Goal: Information Seeking & Learning: Learn about a topic

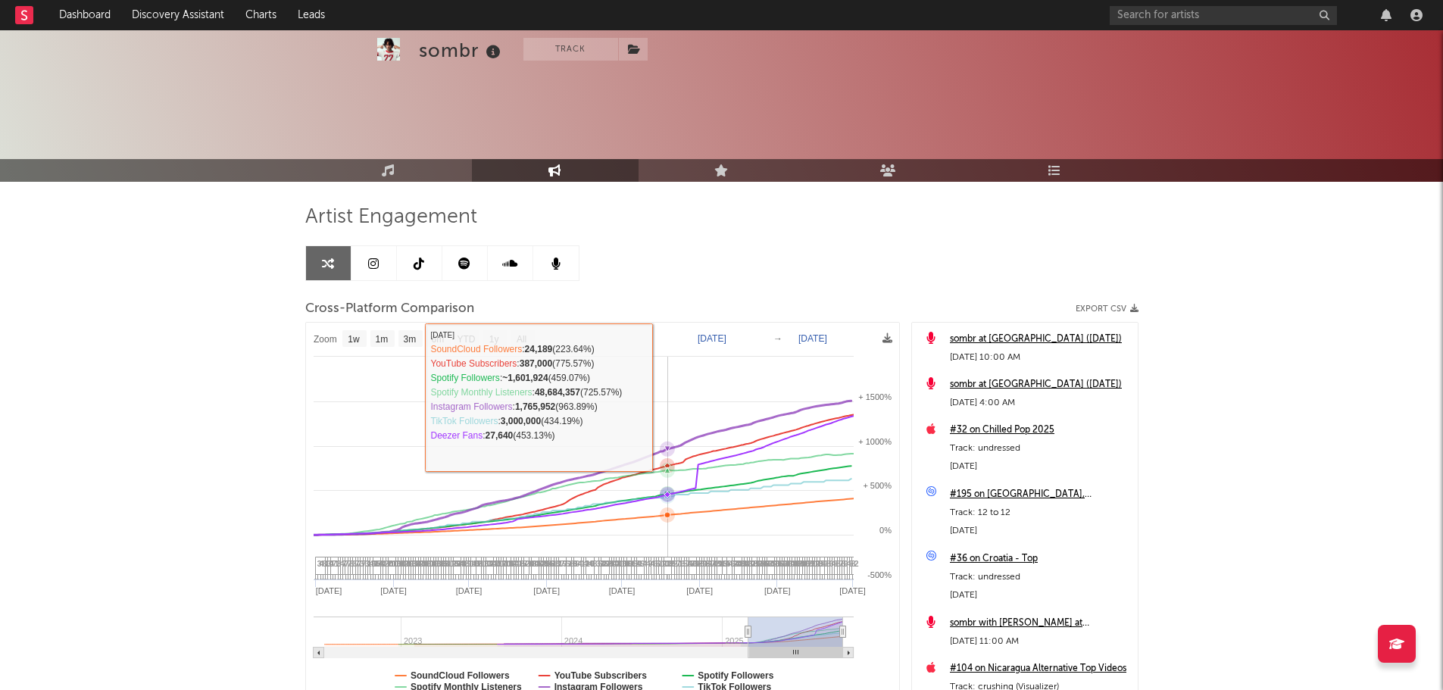
select select "1w"
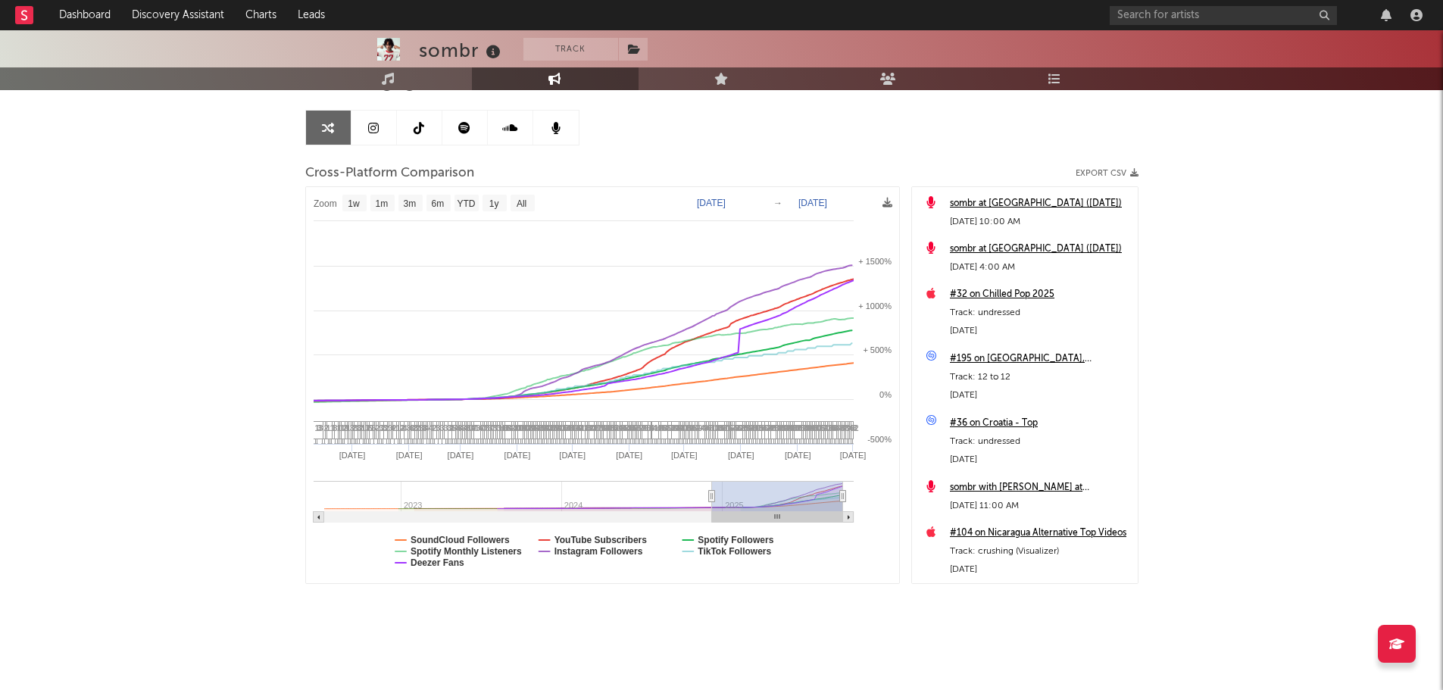
type input "[DATE]"
select select "1w"
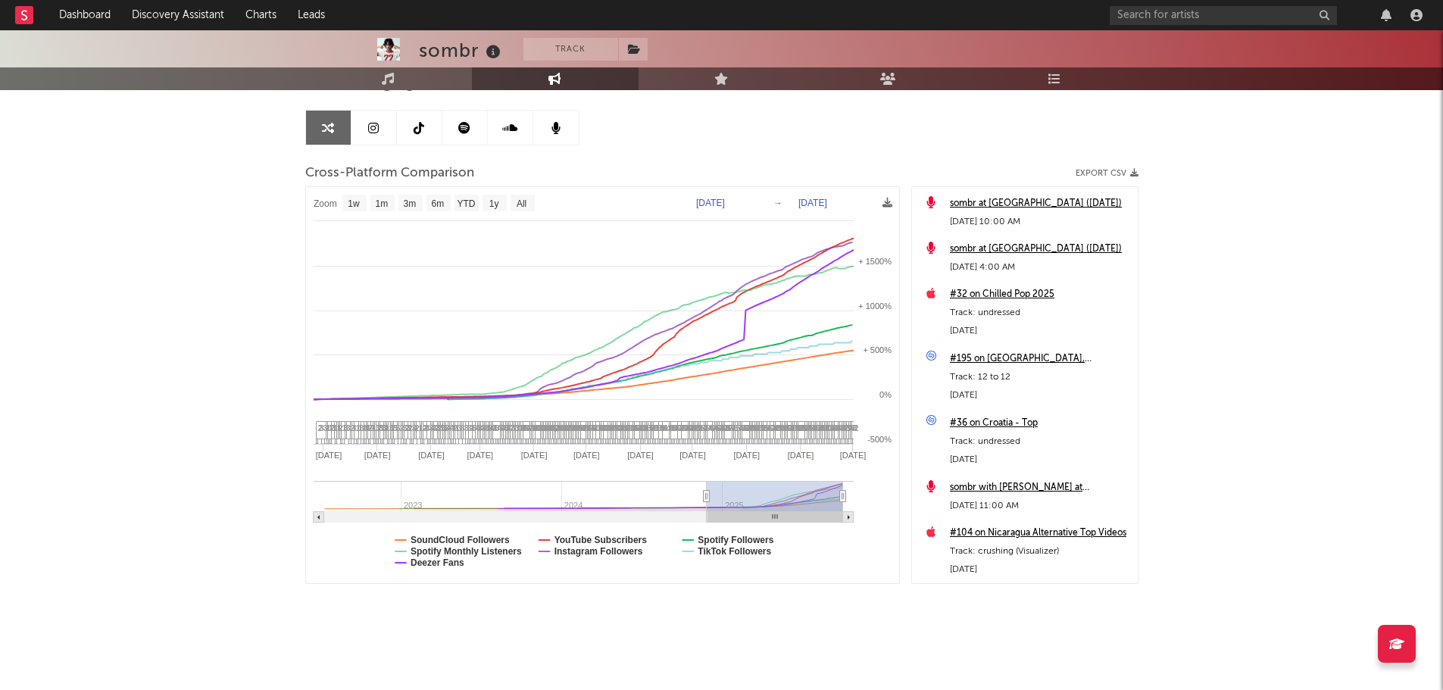
drag, startPoint x: 747, startPoint y: 498, endPoint x: 706, endPoint y: 496, distance: 40.9
click at [450, 539] on text "SoundCloud Followers" at bounding box center [459, 540] width 99 height 11
select select "1w"
click at [450, 539] on text "SoundCloud Followers" at bounding box center [459, 540] width 99 height 11
select select "1w"
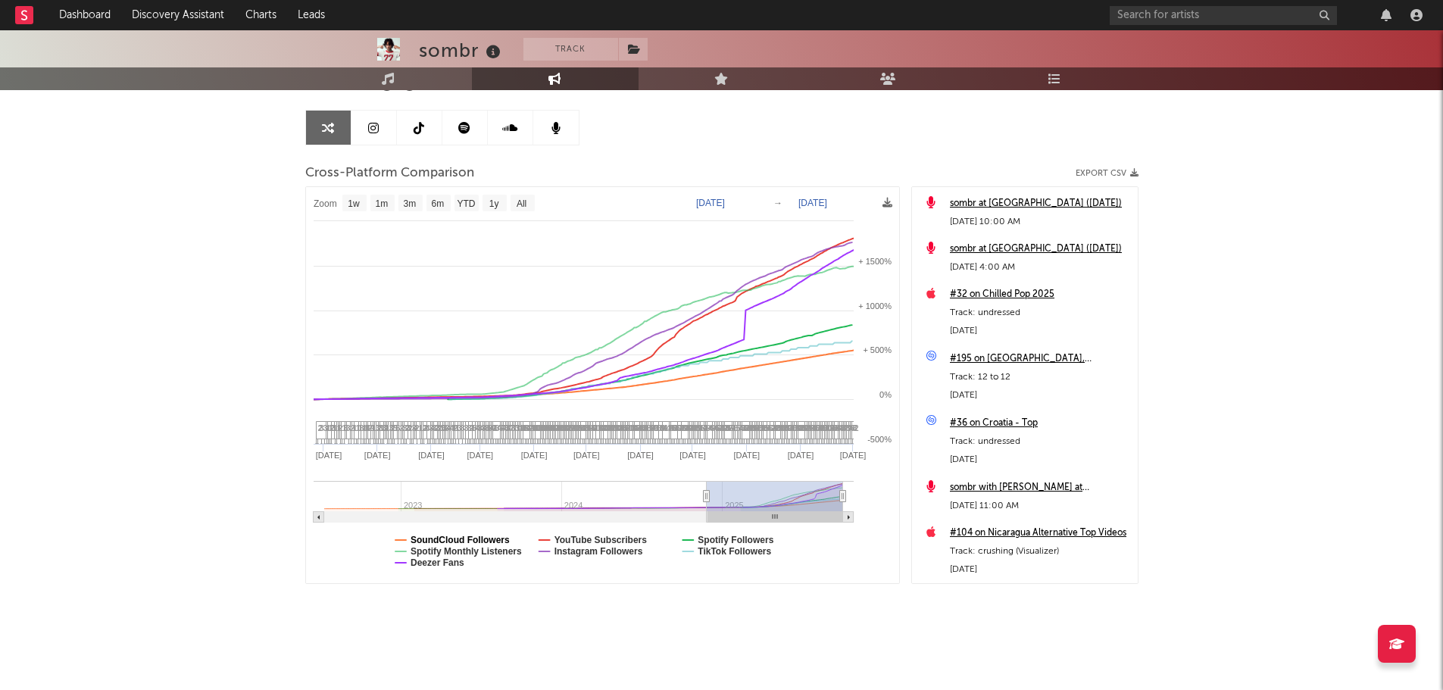
click at [450, 539] on text "SoundCloud Followers" at bounding box center [459, 540] width 99 height 11
select select "1w"
click at [446, 560] on text "Deezer Fans" at bounding box center [437, 562] width 54 height 11
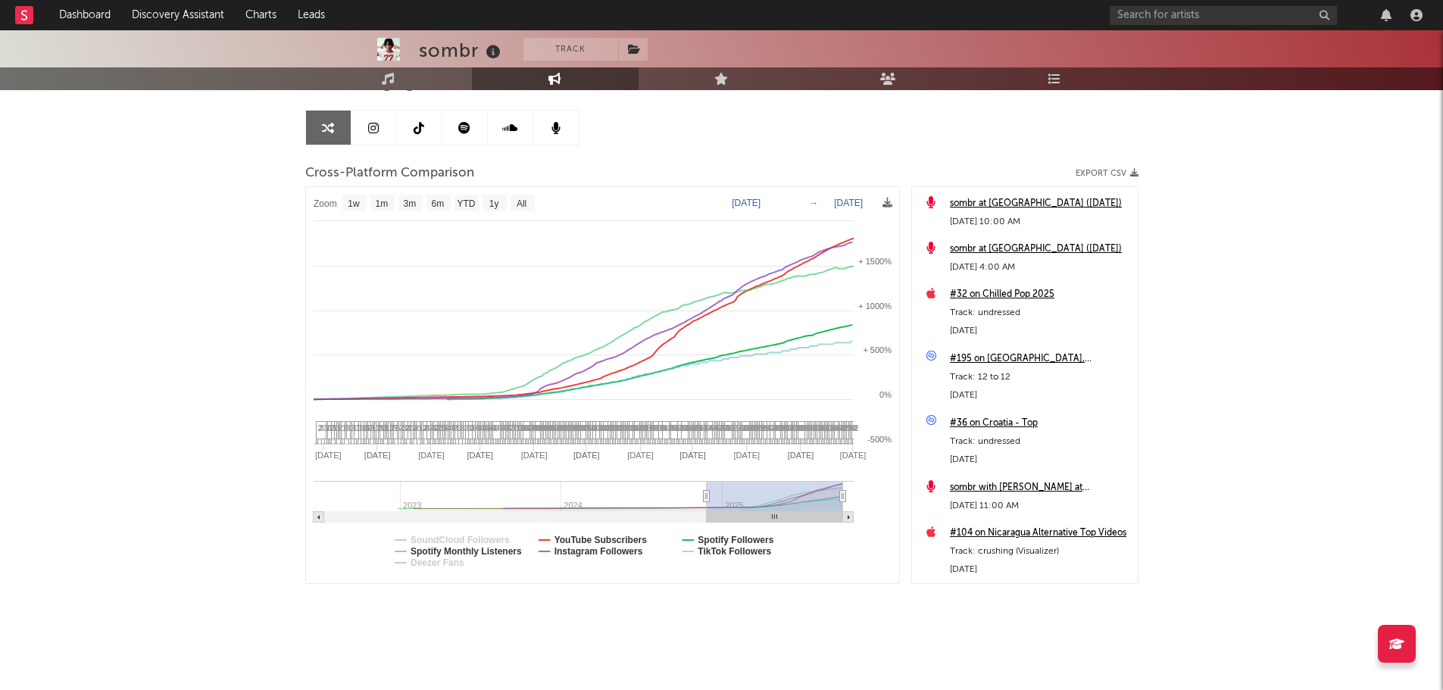
select select "1w"
click at [735, 541] on text "Spotify Followers" at bounding box center [735, 540] width 76 height 11
select select "1w"
click at [596, 540] on text "YouTube Subscribers" at bounding box center [600, 540] width 93 height 11
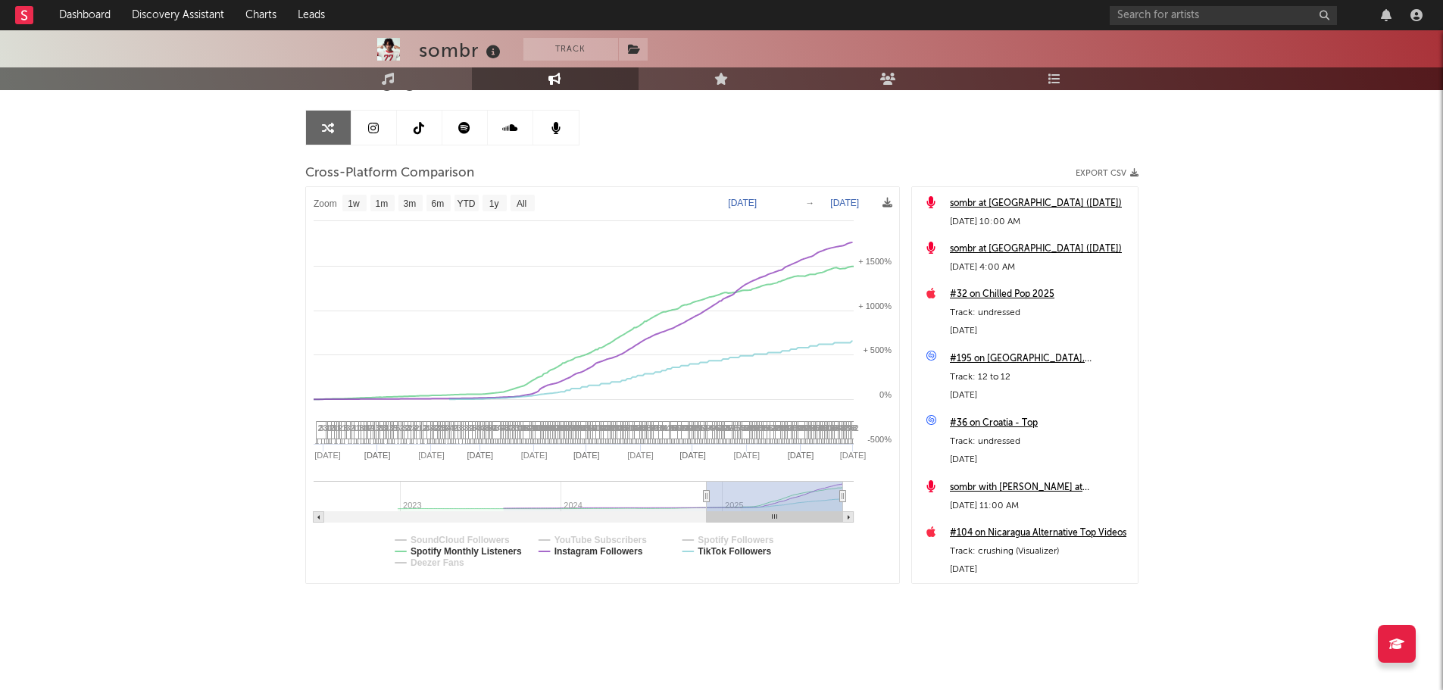
select select "1w"
click at [600, 551] on text "Instagram Followers" at bounding box center [598, 551] width 89 height 11
select select "1w"
click at [460, 552] on text "Spotify Monthly Listeners" at bounding box center [465, 551] width 111 height 11
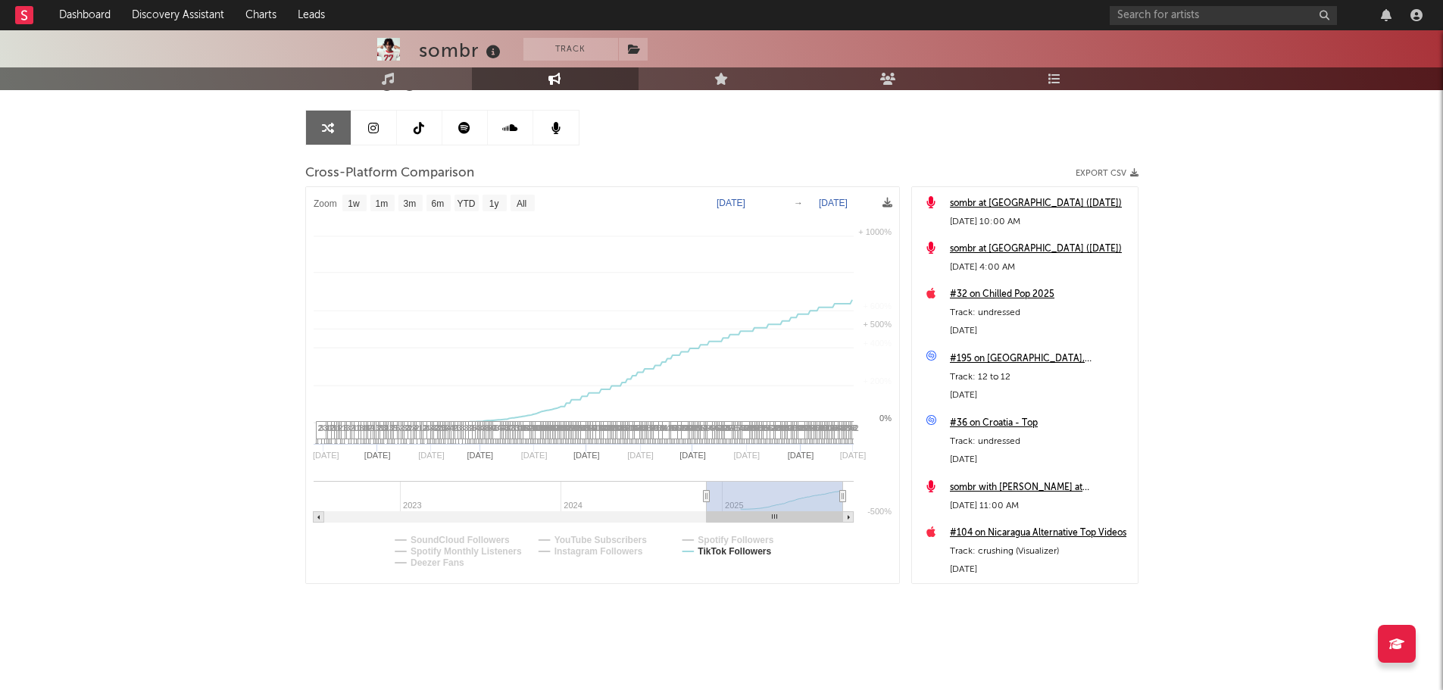
select select "1w"
click at [730, 550] on text "TikTok Followers" at bounding box center [733, 551] width 73 height 11
select select "1w"
click at [730, 550] on text "TikTok Followers" at bounding box center [733, 551] width 73 height 11
select select "1w"
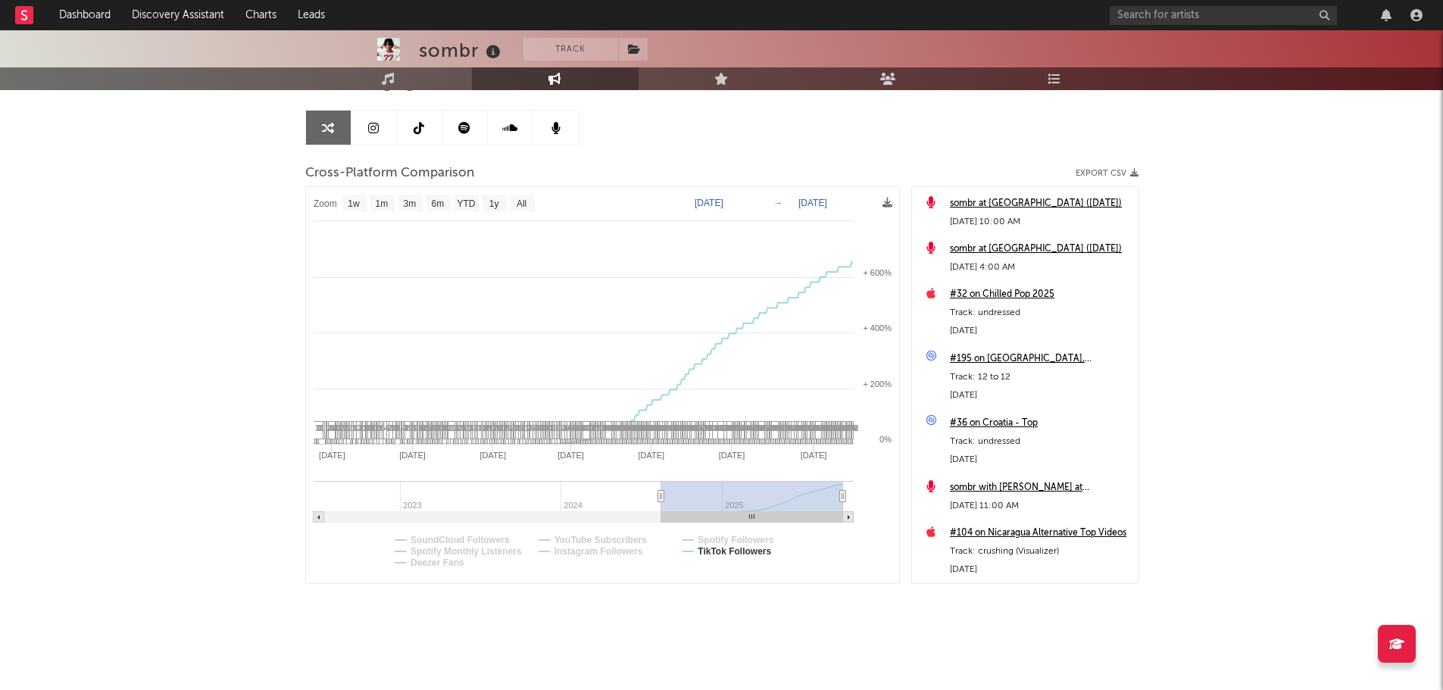
type input "[DATE]"
drag, startPoint x: 705, startPoint y: 499, endPoint x: 632, endPoint y: 504, distance: 73.6
click at [632, 504] on g at bounding box center [583, 502] width 540 height 42
select select "1w"
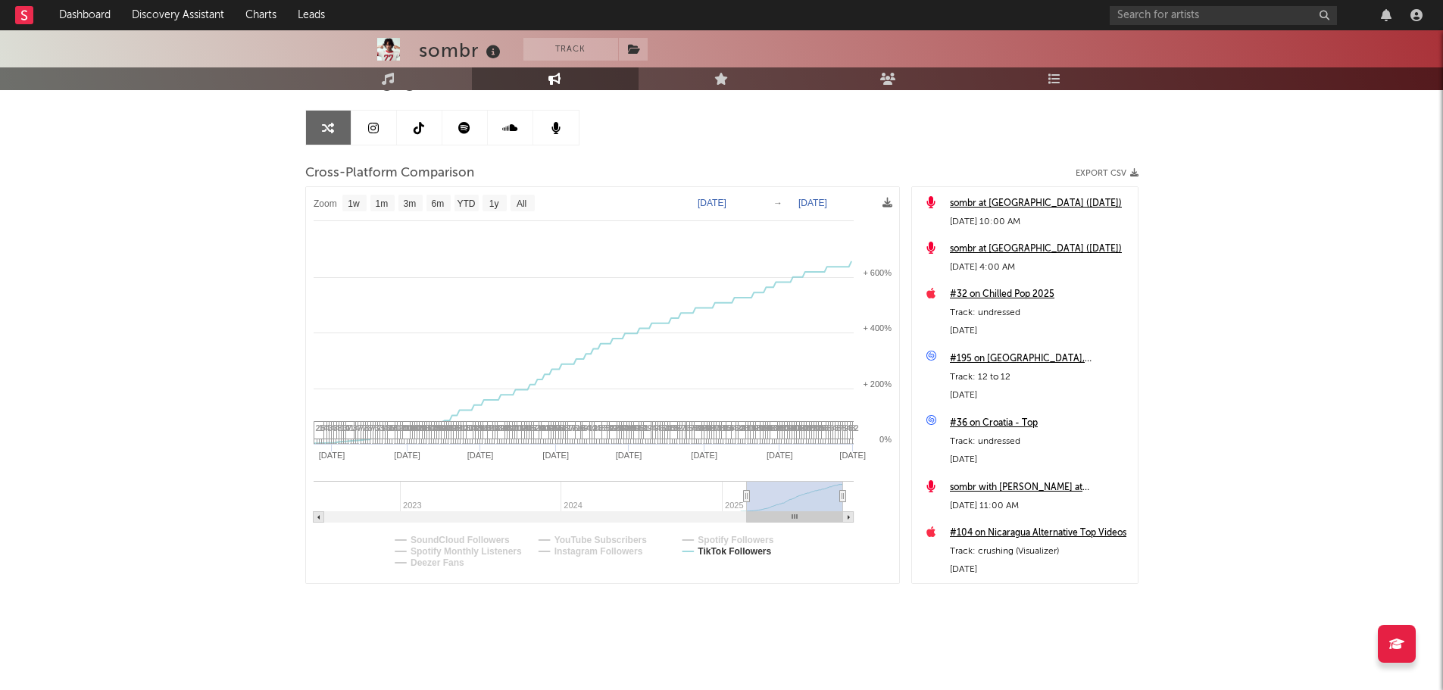
type input "[DATE]"
select select "6m"
type input "[DATE]"
drag, startPoint x: 629, startPoint y: 494, endPoint x: 760, endPoint y: 498, distance: 131.1
click at [760, 498] on icon at bounding box center [760, 496] width 6 height 11
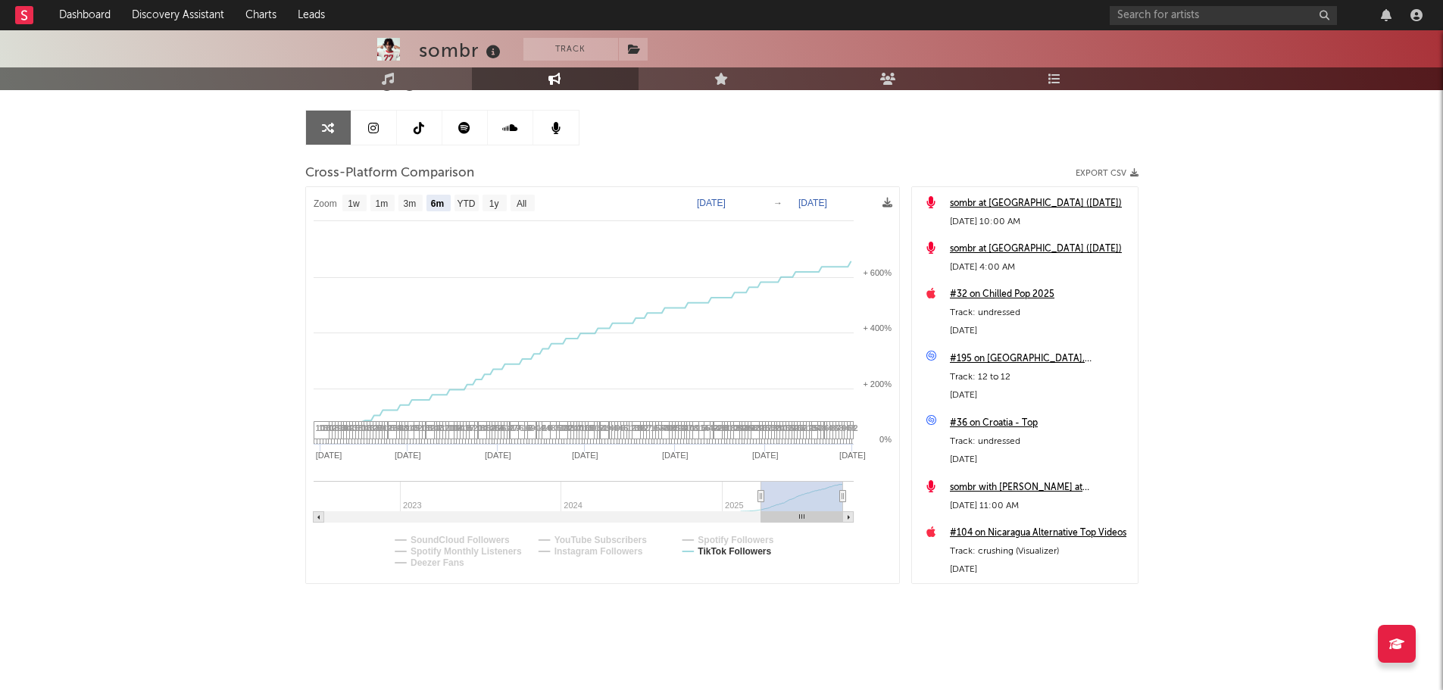
select select "6m"
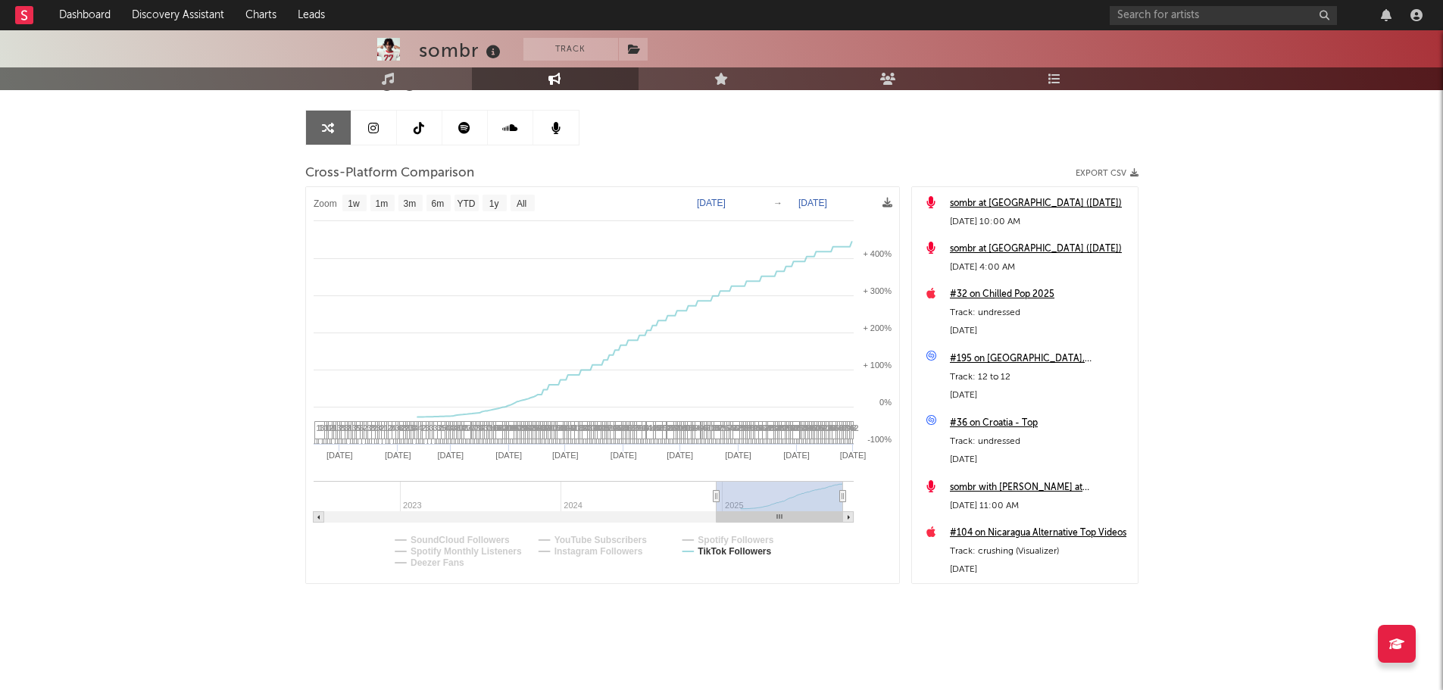
type input "[DATE]"
select select "1w"
drag, startPoint x: 716, startPoint y: 504, endPoint x: 731, endPoint y: 504, distance: 15.9
click at [731, 504] on g at bounding box center [583, 502] width 540 height 42
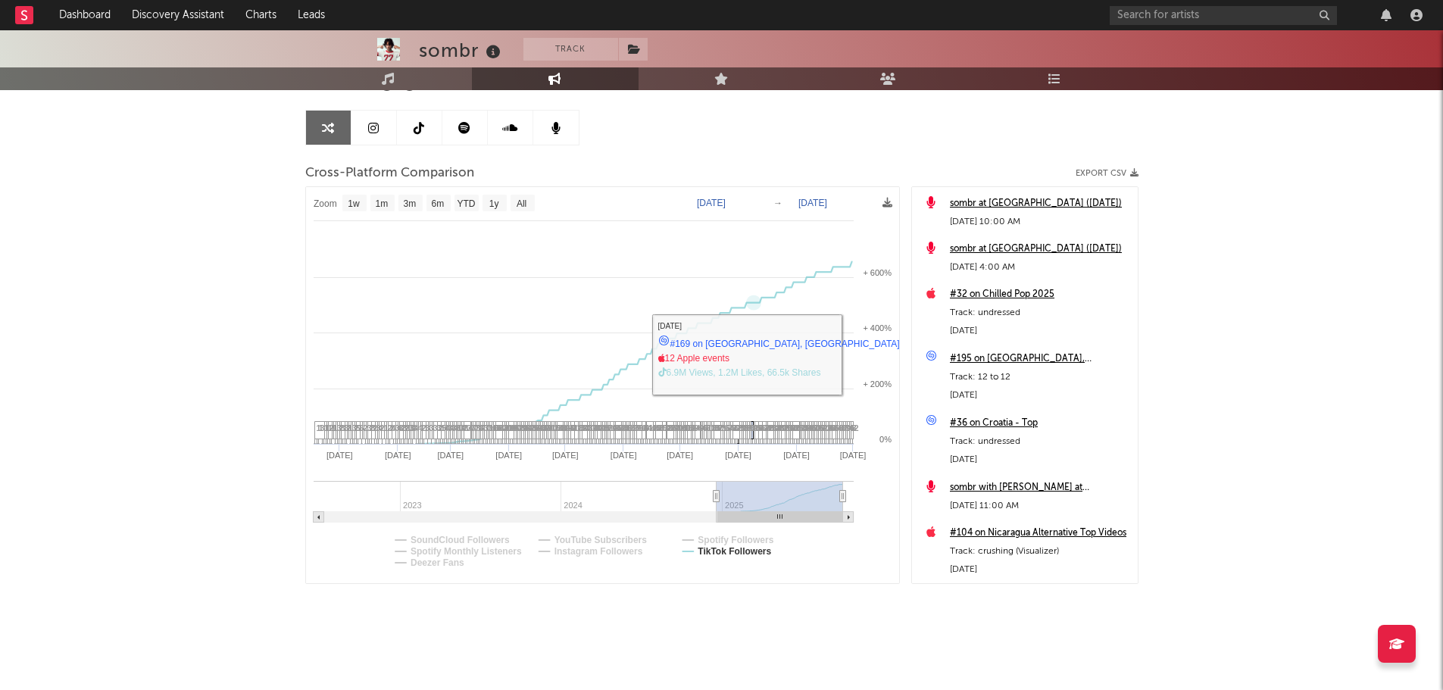
drag, startPoint x: 753, startPoint y: 422, endPoint x: 753, endPoint y: 446, distance: 24.2
type input "[DATE]"
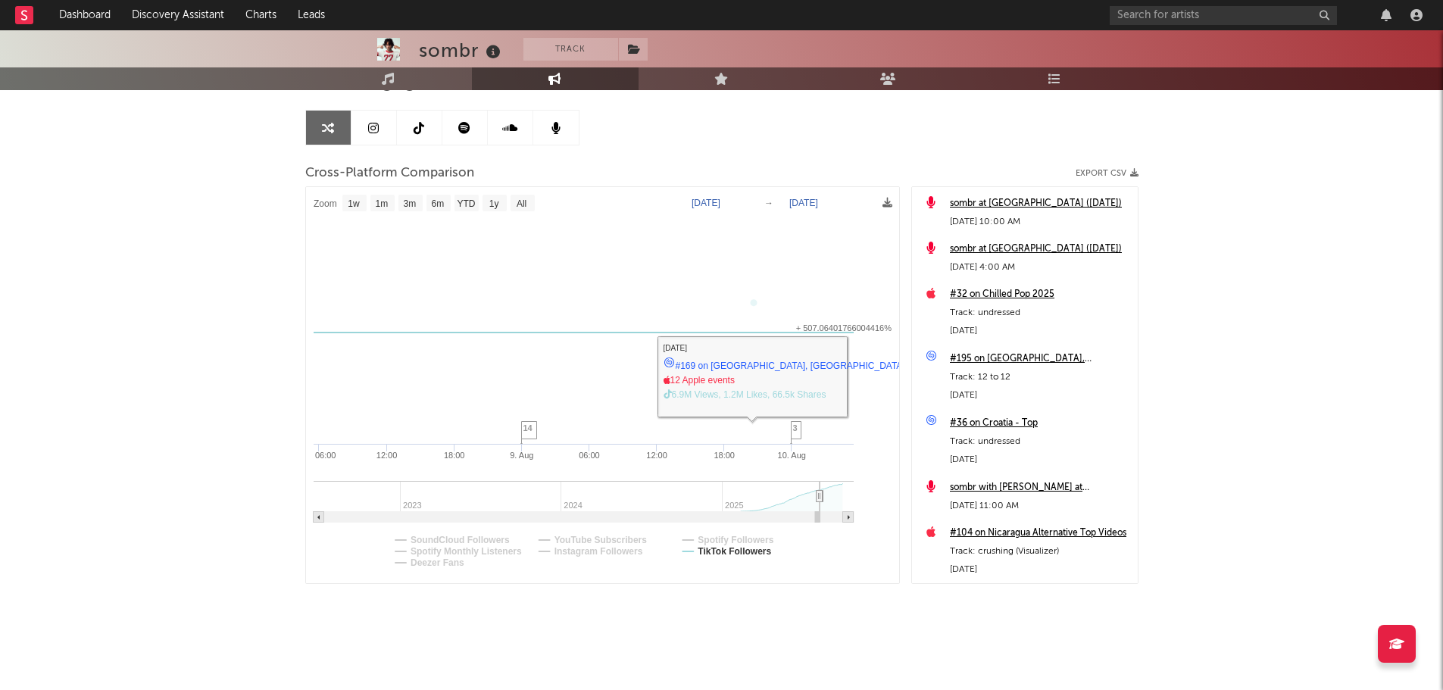
select select "1w"
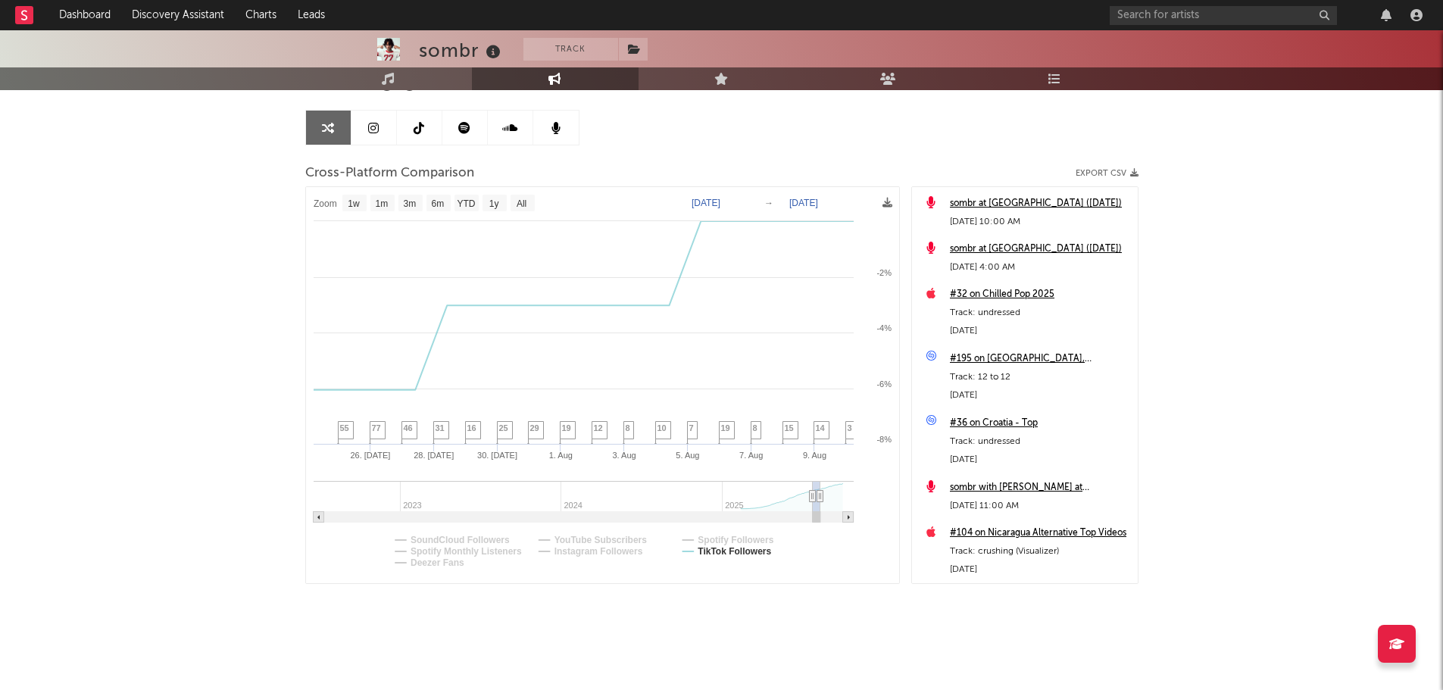
type input "[DATE]"
select select "1m"
type input "[DATE]"
select select "3m"
type input "[DATE]"
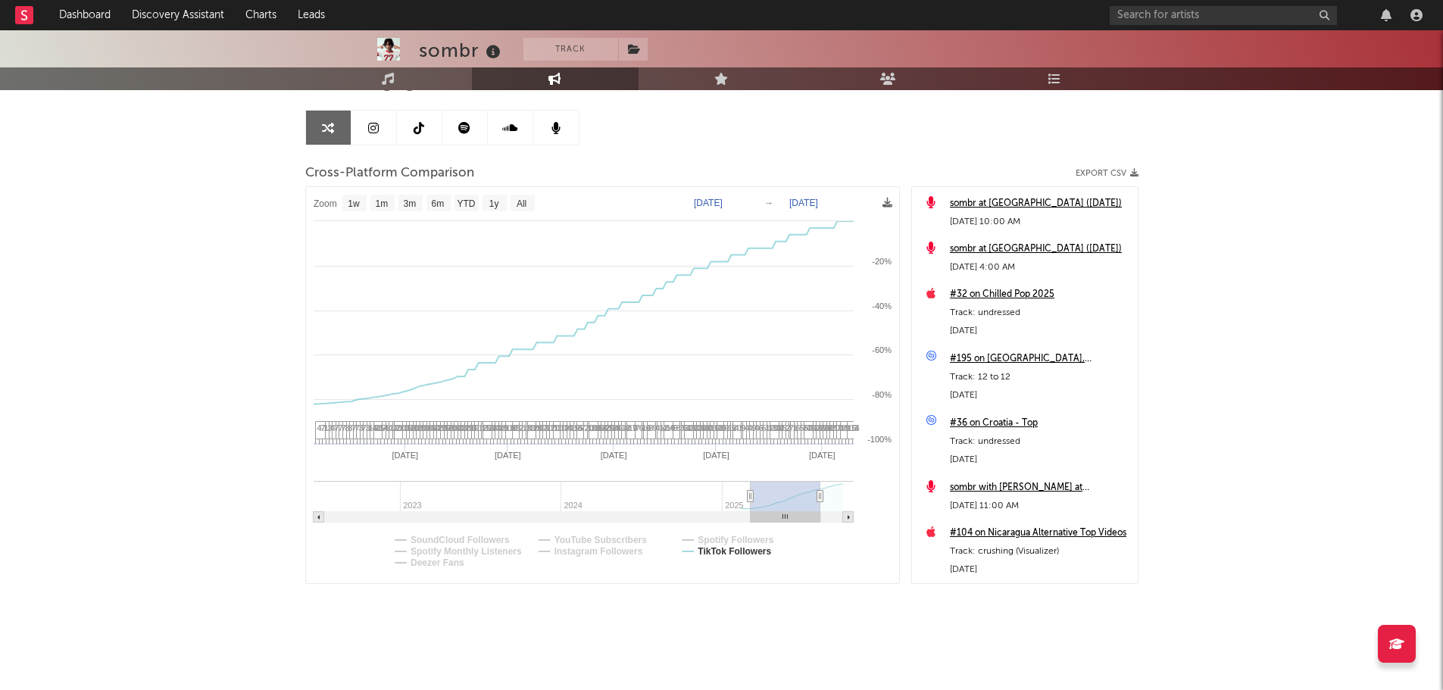
select select "6m"
type input "[DATE]"
drag, startPoint x: 819, startPoint y: 495, endPoint x: 719, endPoint y: 503, distance: 101.0
click at [719, 503] on g at bounding box center [583, 502] width 540 height 42
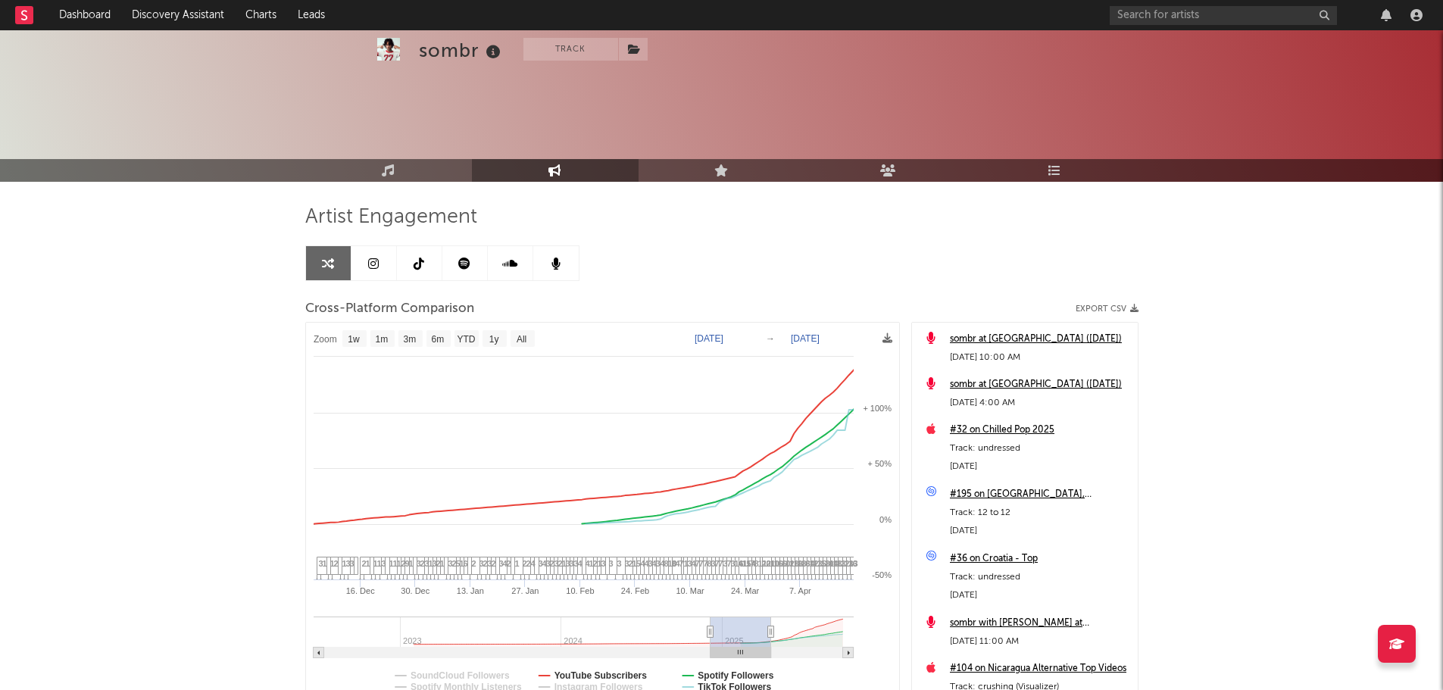
select select "1w"
